Goal: Transaction & Acquisition: Purchase product/service

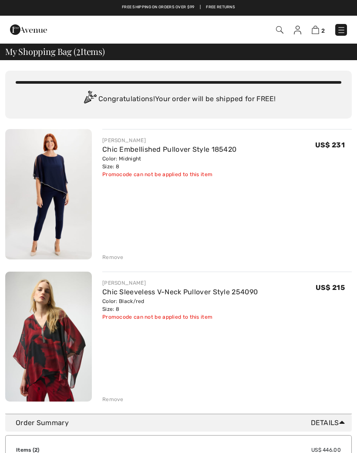
checkbox input "true"
click at [114, 259] on div "Remove" at bounding box center [112, 257] width 21 height 8
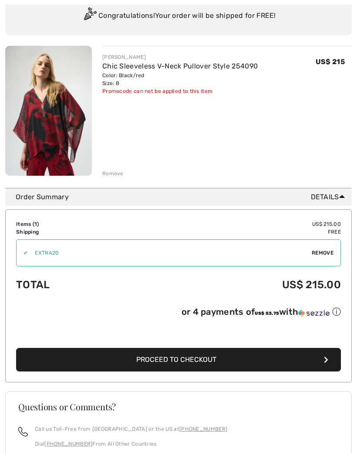
scroll to position [85, 0]
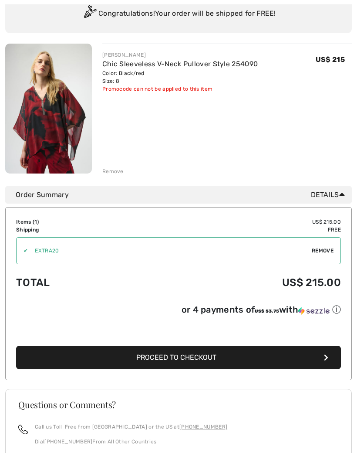
click at [201, 361] on span "Proceed to Checkout" at bounding box center [176, 357] width 80 height 8
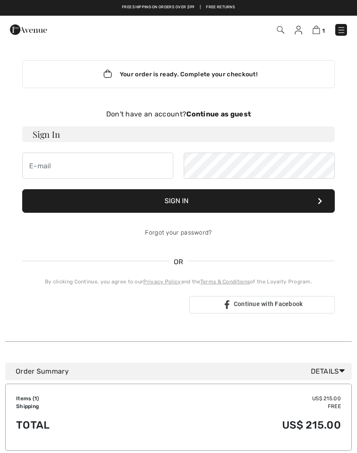
click at [223, 119] on div "Don't have an account? Continue as guest" at bounding box center [178, 114] width 313 height 10
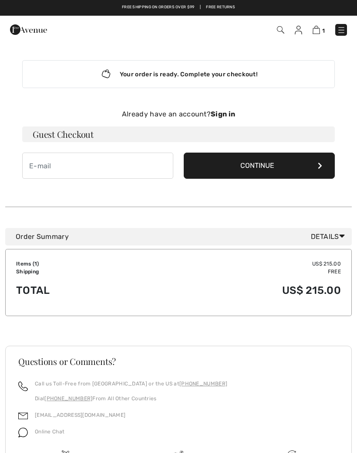
click at [224, 125] on div "Already have an account? Sign in Guest Checkout Continue" at bounding box center [178, 144] width 313 height 70
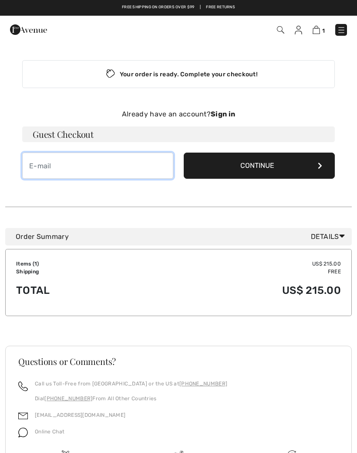
click at [61, 161] on input "email" at bounding box center [97, 165] width 151 height 26
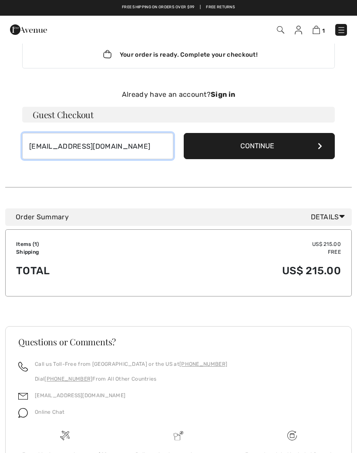
scroll to position [18, 0]
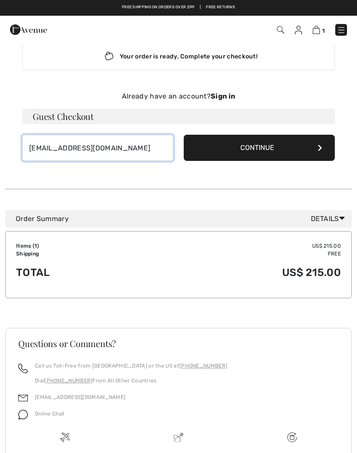
type input "[EMAIL_ADDRESS][DOMAIN_NAME]"
click at [306, 149] on button "Continue" at bounding box center [259, 148] width 151 height 26
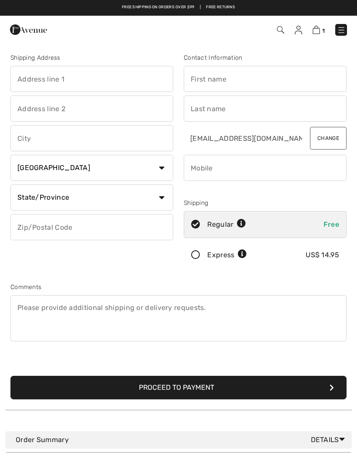
checkbox input "true"
click at [47, 71] on input "text" at bounding box center [91, 79] width 163 height 26
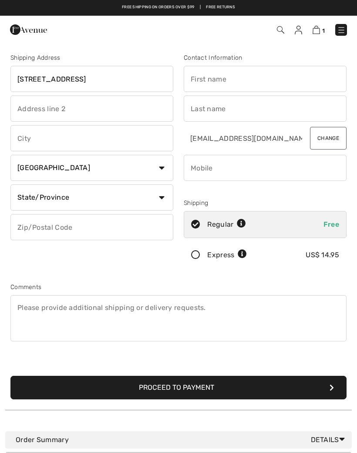
click at [63, 138] on input "text" at bounding box center [91, 138] width 163 height 26
type input "[STREET_ADDRESS]"
click at [164, 174] on select "Country Canada United States Afghanistan Aland Islands Albania Algeria American…" at bounding box center [91, 168] width 163 height 26
type input "West Bloomfield"
select select "US"
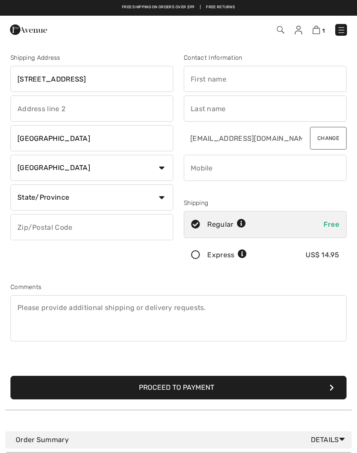
click at [165, 198] on select "State/Province Alabama Alaska American Samoa Arizona Arkansas California Colora…" at bounding box center [91, 197] width 163 height 26
select select "MI"
click at [60, 226] on input "text" at bounding box center [91, 227] width 163 height 26
type input "48323"
click at [218, 169] on input "phone" at bounding box center [265, 168] width 163 height 26
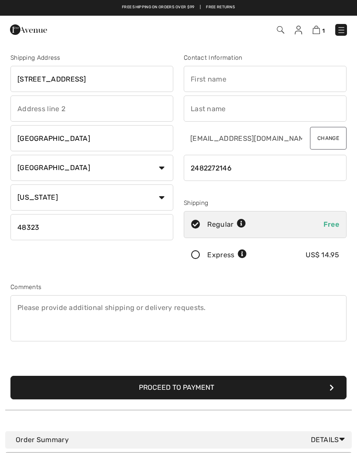
type input "2482272146"
click at [214, 79] on input "text" at bounding box center [265, 79] width 163 height 26
type input "Debbie"
click at [218, 114] on input "text" at bounding box center [265, 108] width 163 height 26
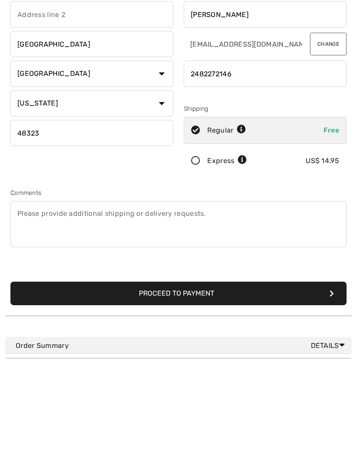
type input "Fishman"
click at [192, 375] on button "Proceed to Payment" at bounding box center [178, 387] width 336 height 24
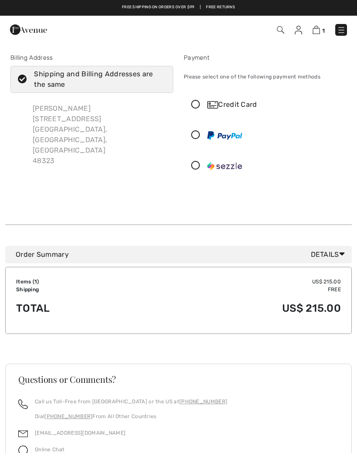
click at [189, 108] on icon at bounding box center [195, 104] width 23 height 9
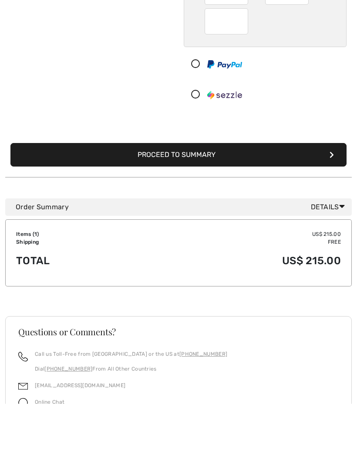
click at [201, 193] on button "Proceed to Summary" at bounding box center [178, 205] width 336 height 24
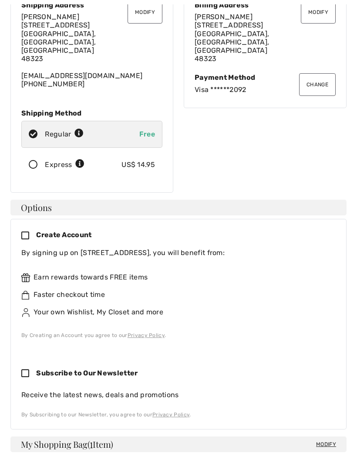
scroll to position [79, 0]
click at [26, 231] on icon at bounding box center [28, 235] width 15 height 9
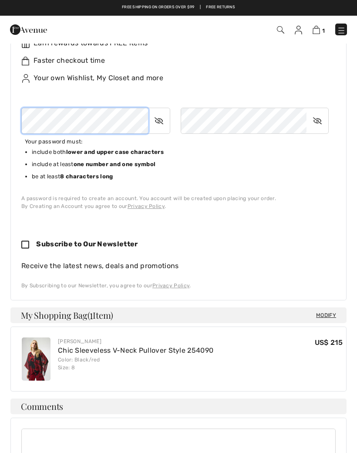
scroll to position [312, 0]
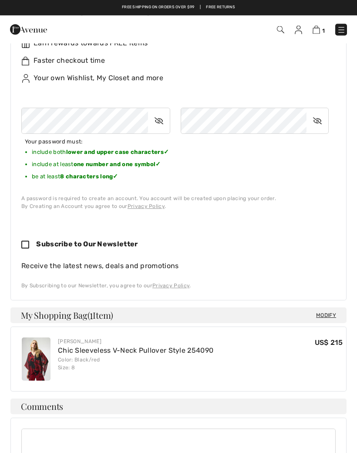
click at [160, 111] on icon at bounding box center [159, 121] width 22 height 20
click at [315, 111] on icon at bounding box center [318, 121] width 22 height 20
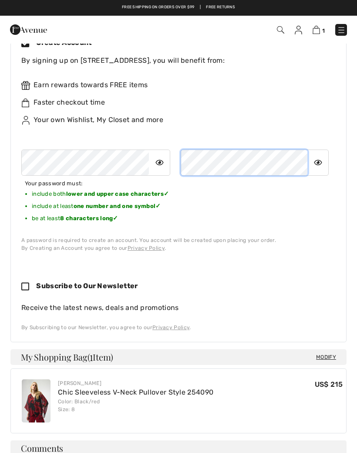
scroll to position [267, 0]
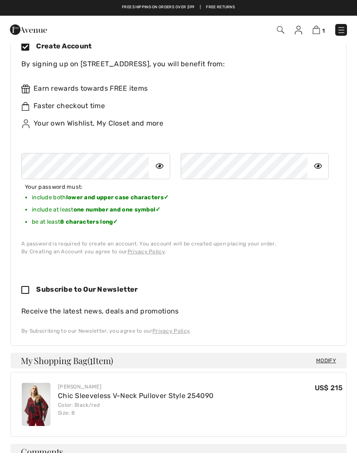
click at [325, 240] on div "A password is required to create an account. You account will be created upon p…" at bounding box center [174, 244] width 307 height 8
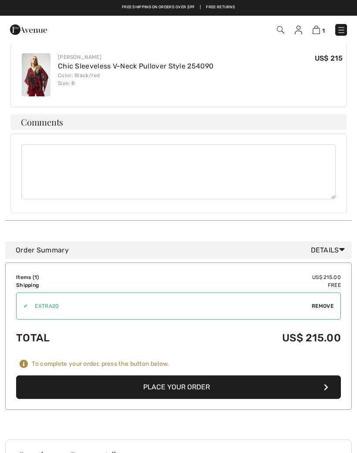
scroll to position [595, 0]
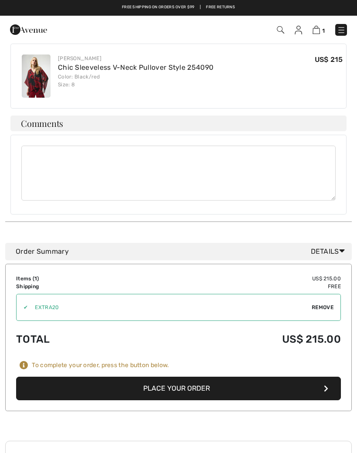
click at [321, 303] on span "Remove" at bounding box center [323, 307] width 22 height 8
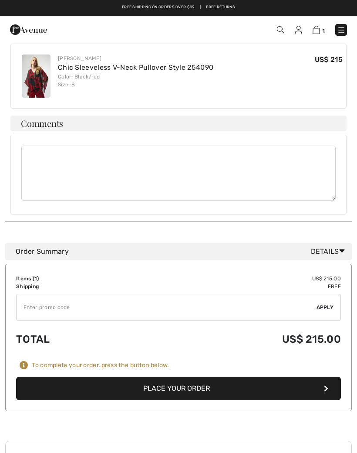
click at [196, 376] on button "Place Your Order" at bounding box center [178, 388] width 325 height 24
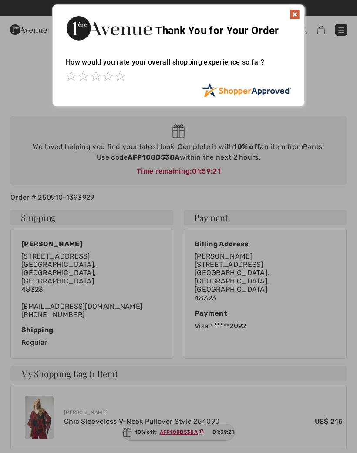
click at [294, 19] on img at bounding box center [295, 14] width 10 height 10
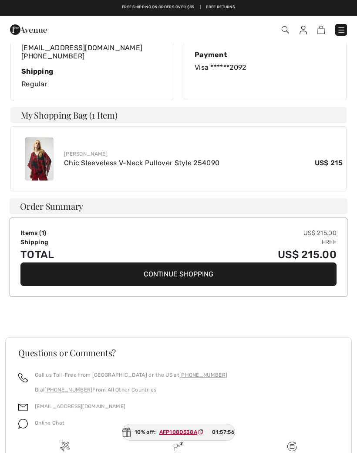
scroll to position [266, 0]
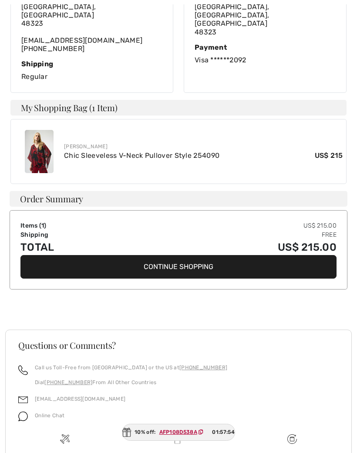
click at [193, 282] on div "Order Summary Items ( 1 ) US$ 215.00 Shipping Free Total US$ 215.00 Continue Sh…" at bounding box center [178, 256] width 347 height 130
